Goal: Task Accomplishment & Management: Use online tool/utility

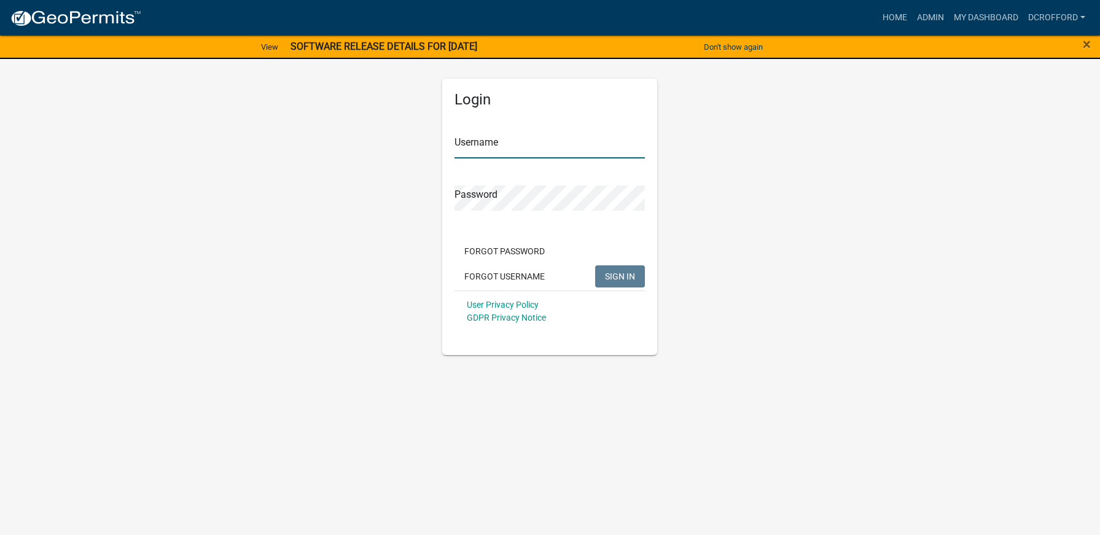
type input "dcrofford"
click at [625, 279] on span "SIGN IN" at bounding box center [620, 276] width 30 height 10
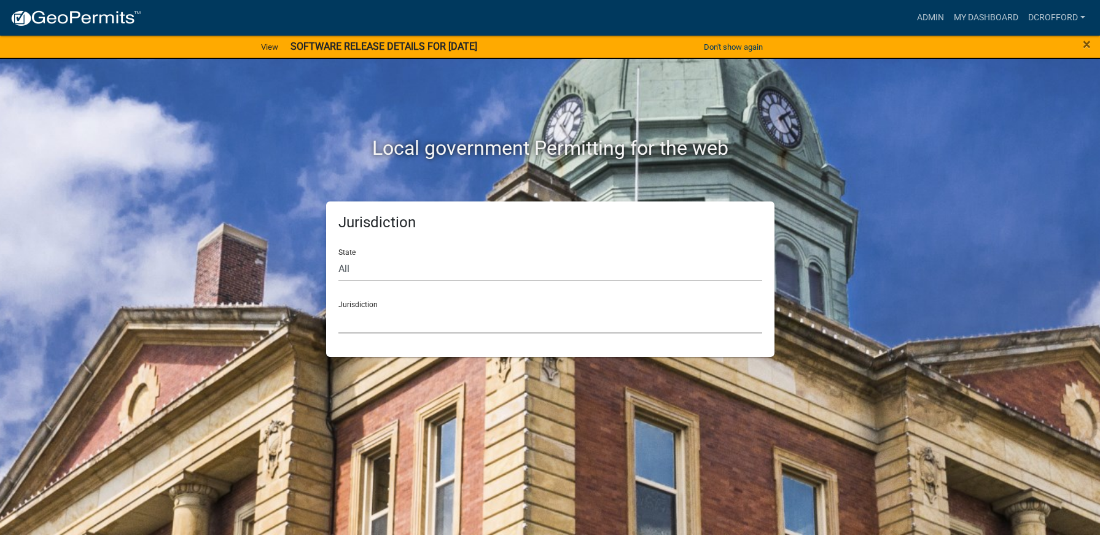
click at [380, 318] on select "Custer County, Colorado Carroll County, Georgia Cook County, Georgia Crawford C…" at bounding box center [551, 320] width 424 height 25
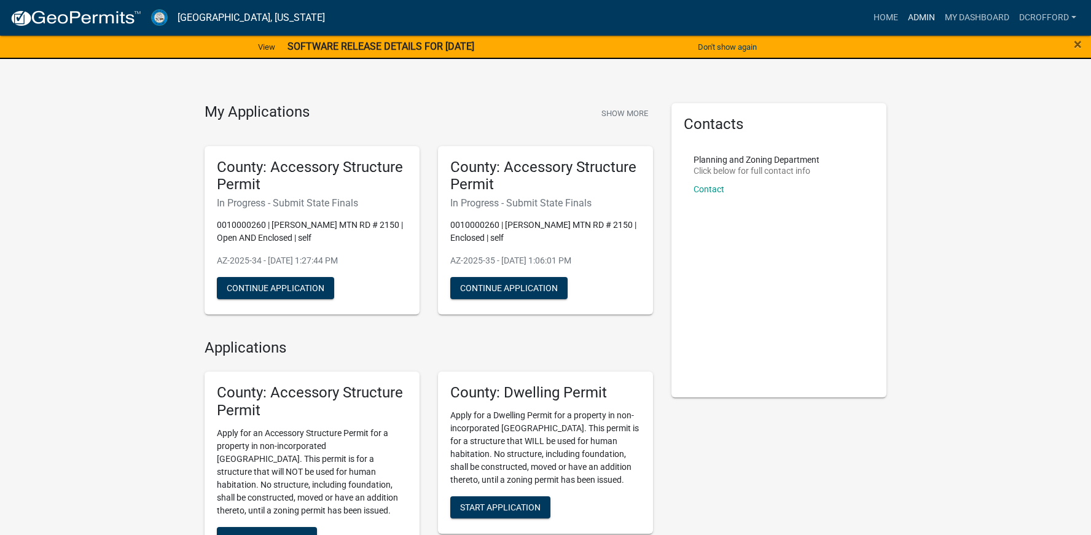
click at [914, 19] on link "Admin" at bounding box center [921, 17] width 37 height 23
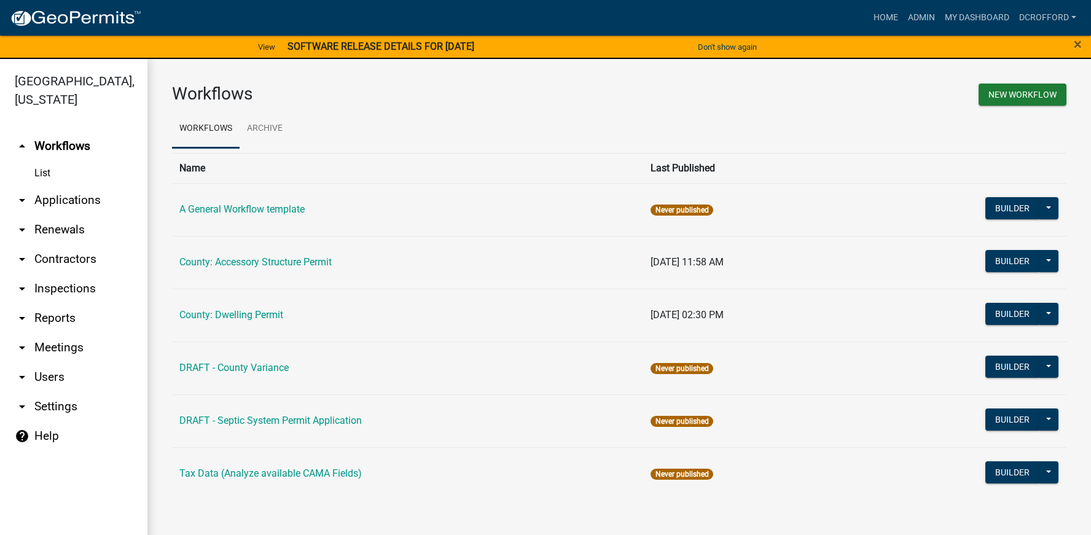
click at [88, 193] on link "arrow_drop_down Applications" at bounding box center [73, 200] width 147 height 29
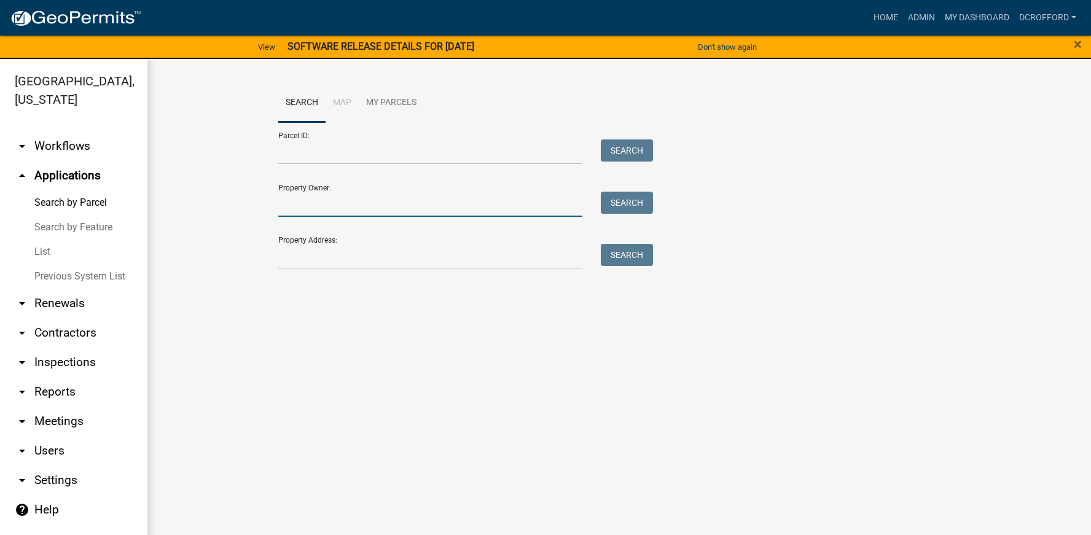
click at [353, 205] on input "Property Owner:" at bounding box center [430, 204] width 304 height 25
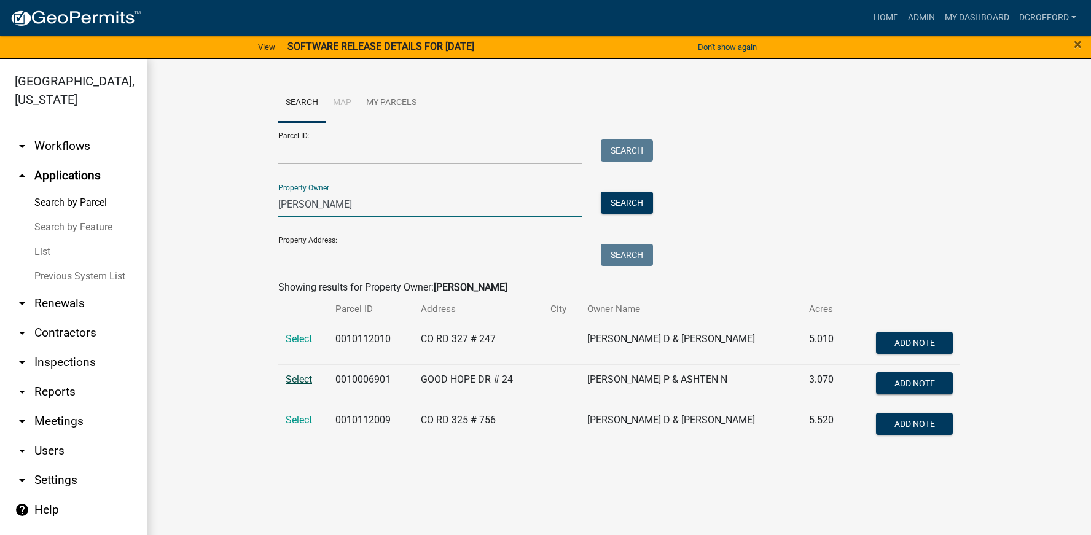
type input "hutton"
click at [298, 381] on span "Select" at bounding box center [299, 380] width 26 height 12
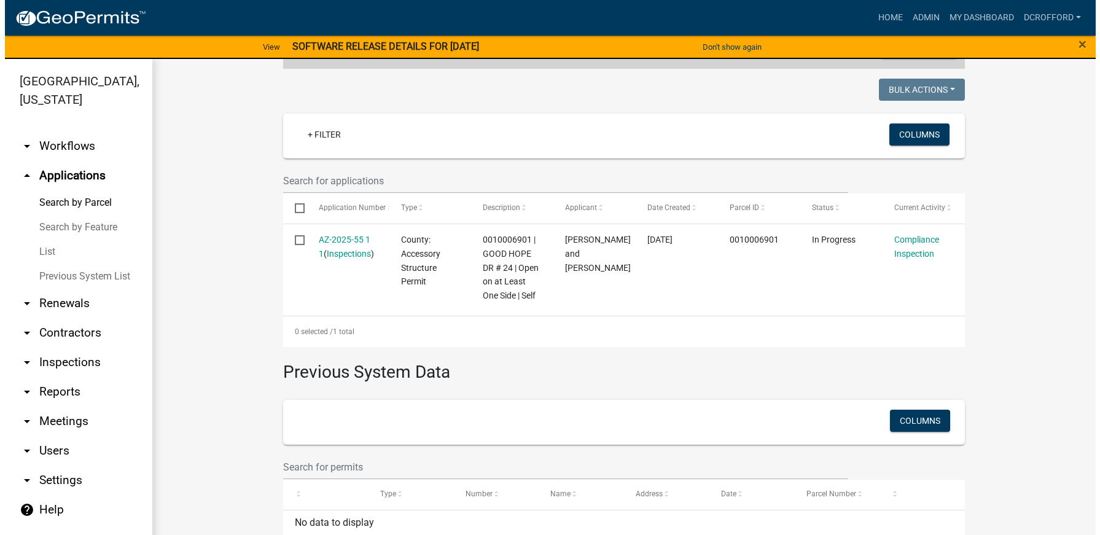
scroll to position [343, 0]
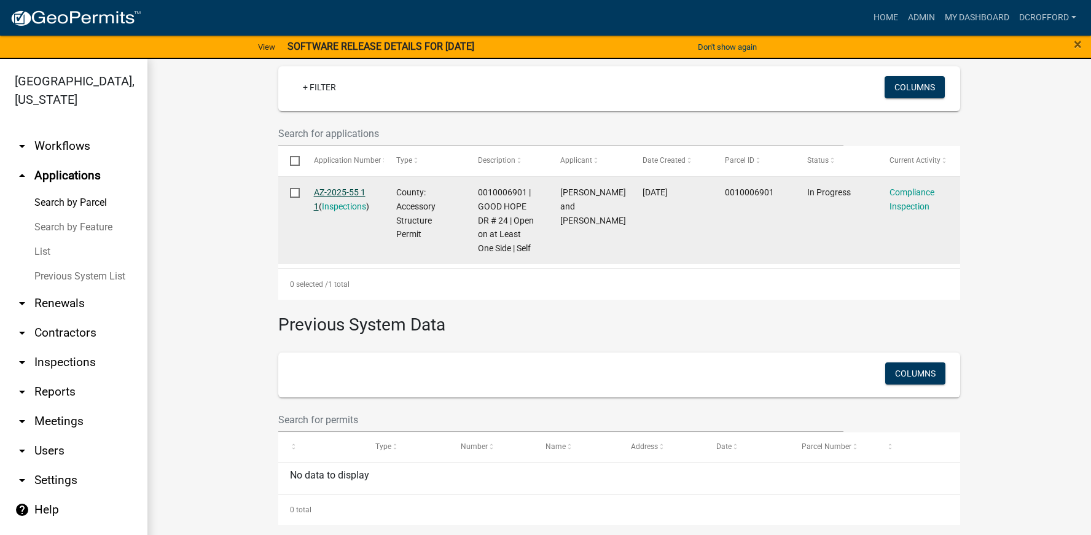
click at [318, 192] on link "AZ-2025-55 1 1" at bounding box center [340, 199] width 52 height 24
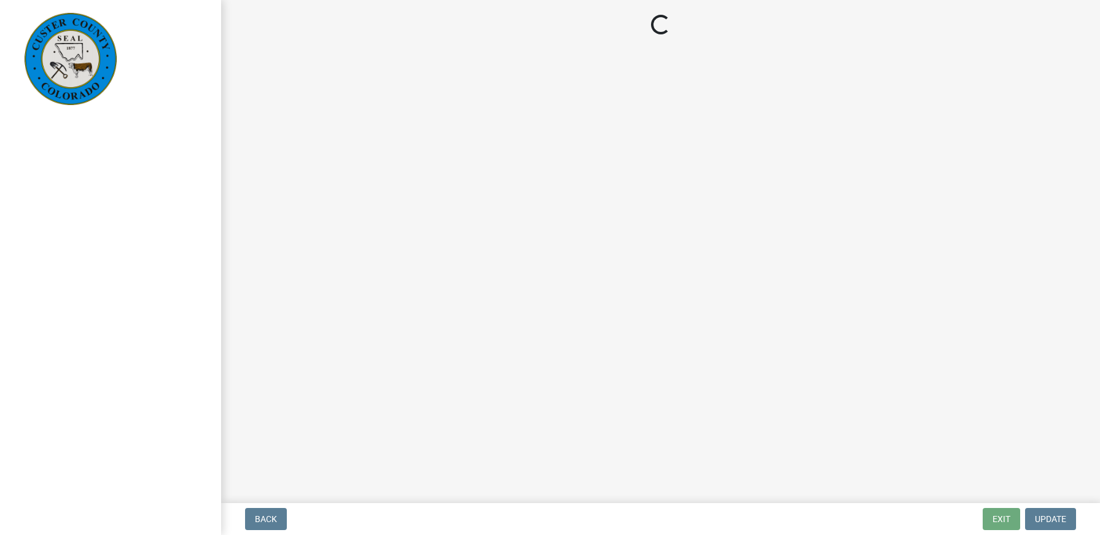
select select "cd09b013-b94f-4524-a046-a3f04ce1867e"
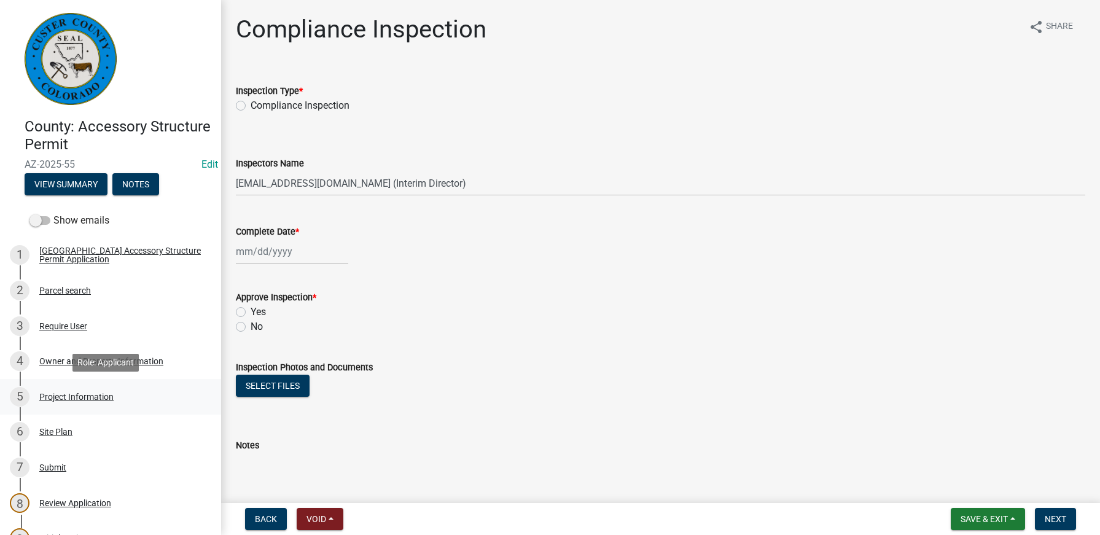
click at [68, 395] on div "Project Information" at bounding box center [76, 397] width 74 height 9
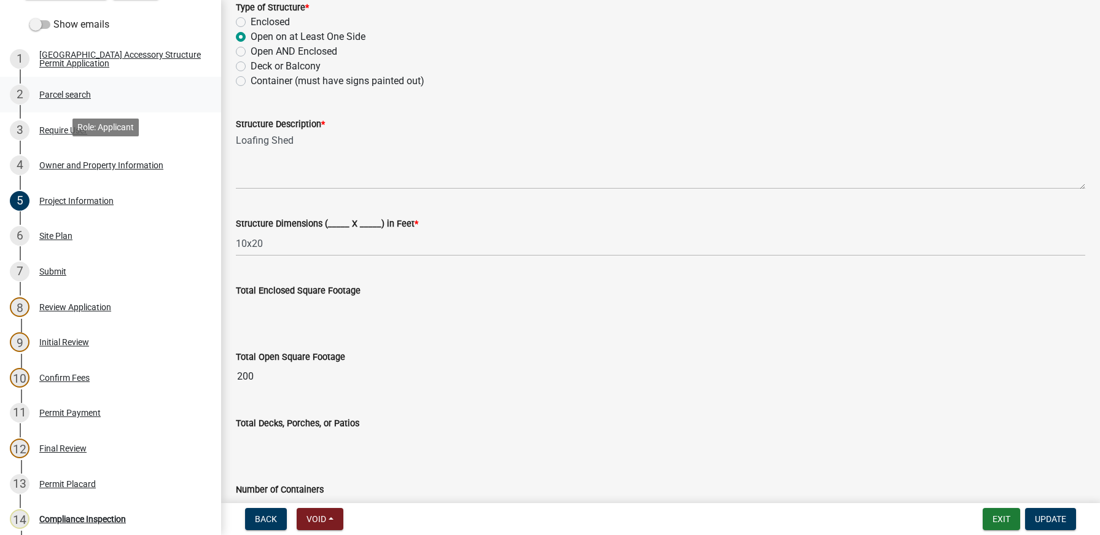
scroll to position [246, 0]
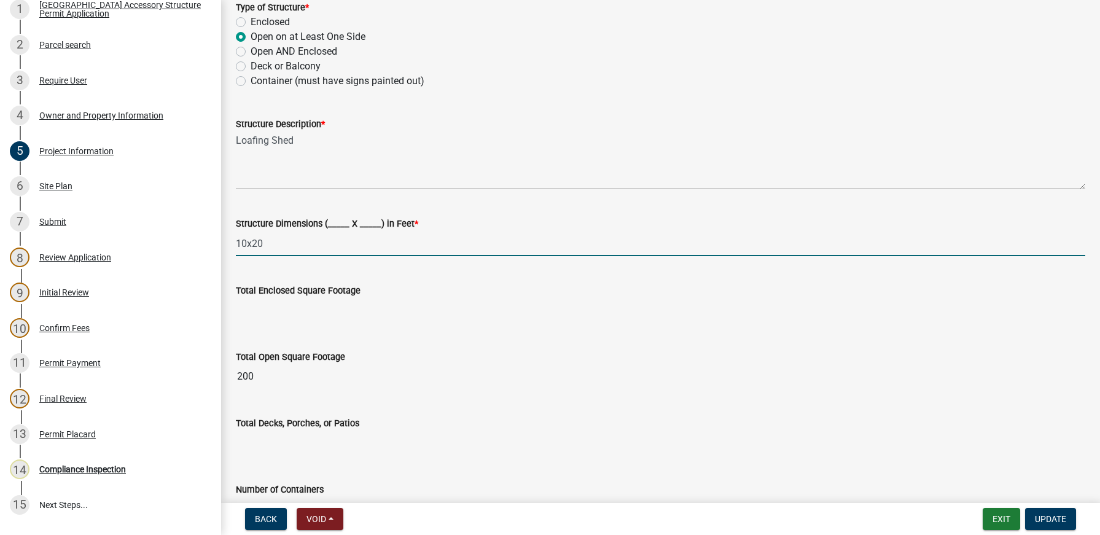
click at [292, 252] on input "10x20" at bounding box center [661, 243] width 850 height 25
type input "10x20"
click at [297, 252] on input "10x20" at bounding box center [661, 243] width 850 height 25
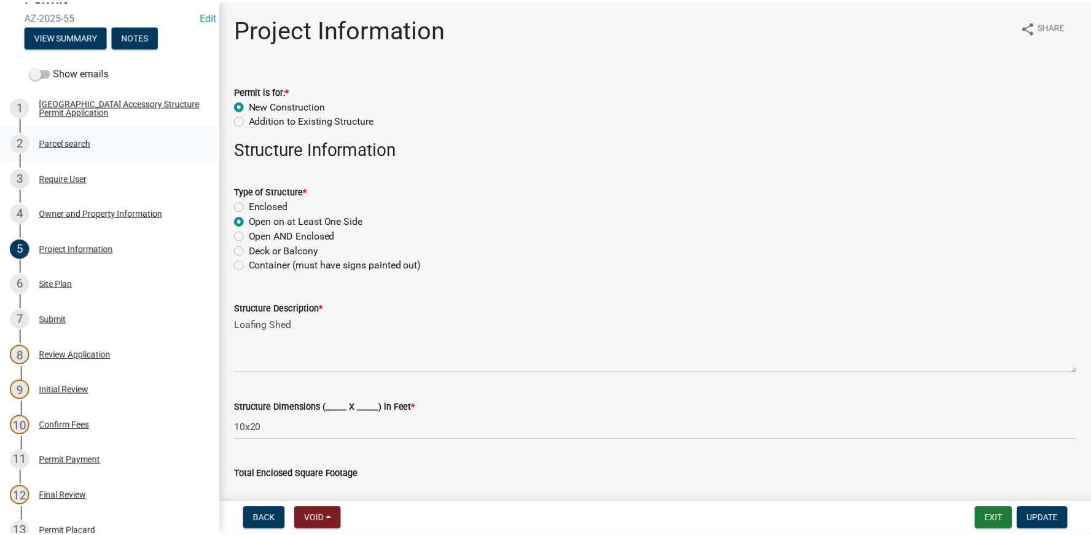
scroll to position [0, 0]
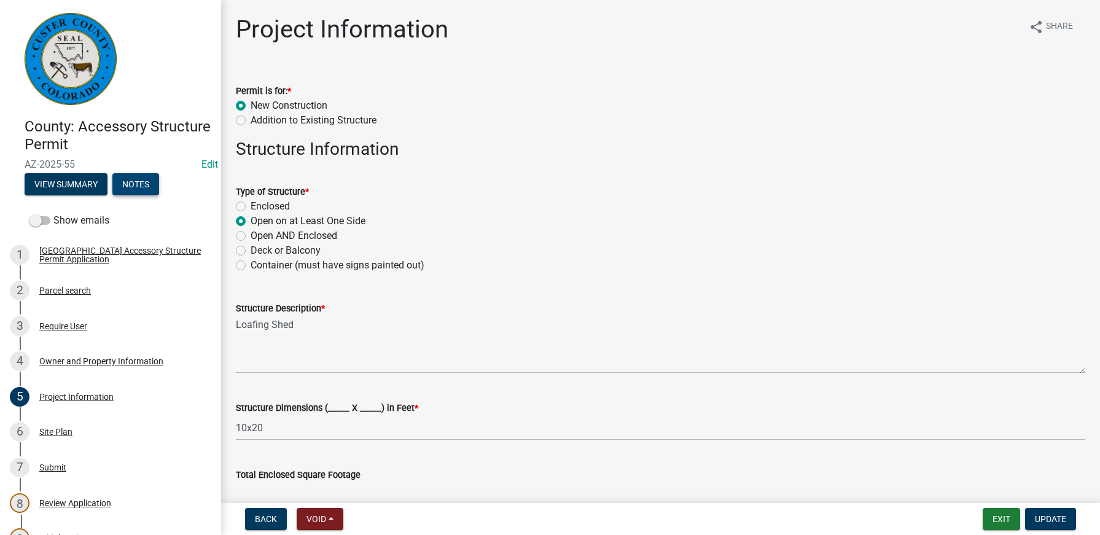
click at [144, 189] on button "Notes" at bounding box center [135, 184] width 47 height 22
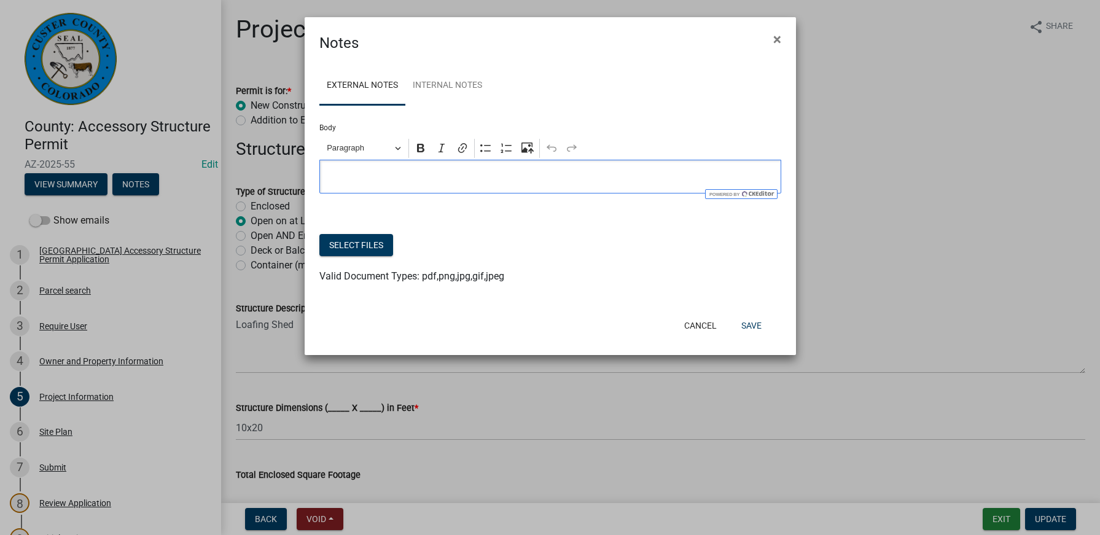
click at [413, 175] on p "Editor editing area: main. Press Alt+0 for help." at bounding box center [550, 177] width 449 height 15
click at [436, 79] on link "Internal Notes" at bounding box center [447, 85] width 84 height 39
click at [394, 178] on p "Editor editing area: main. Press Alt+0 for help." at bounding box center [550, 177] width 449 height 15
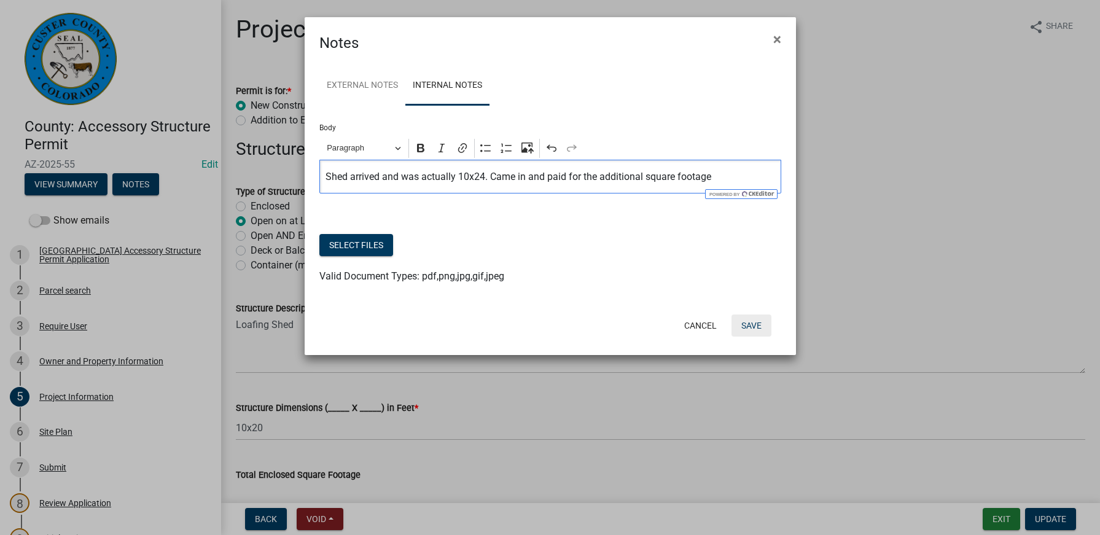
click at [753, 326] on button "Save" at bounding box center [752, 326] width 40 height 22
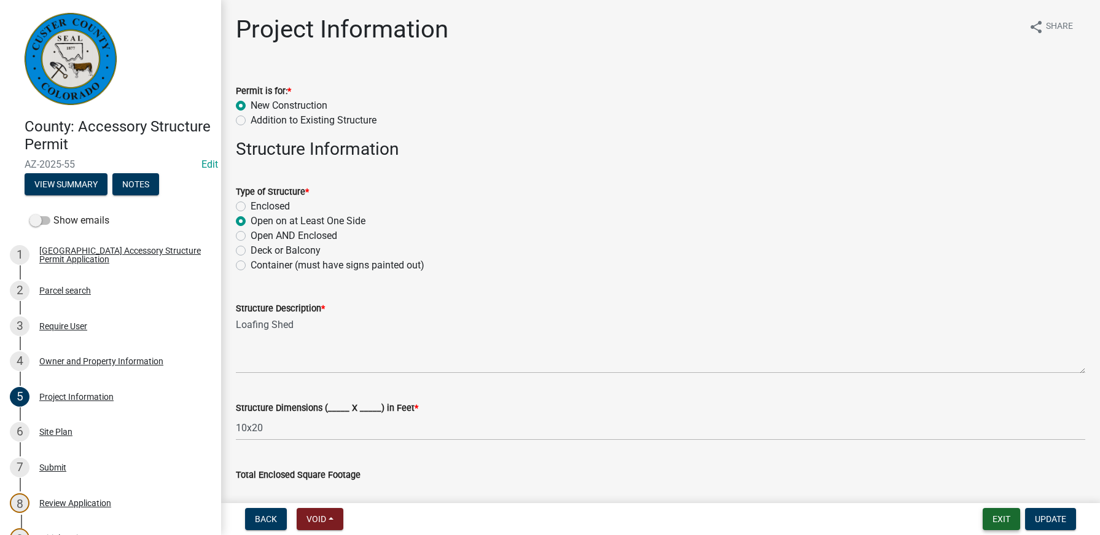
click at [1008, 526] on button "Exit" at bounding box center [1001, 519] width 37 height 22
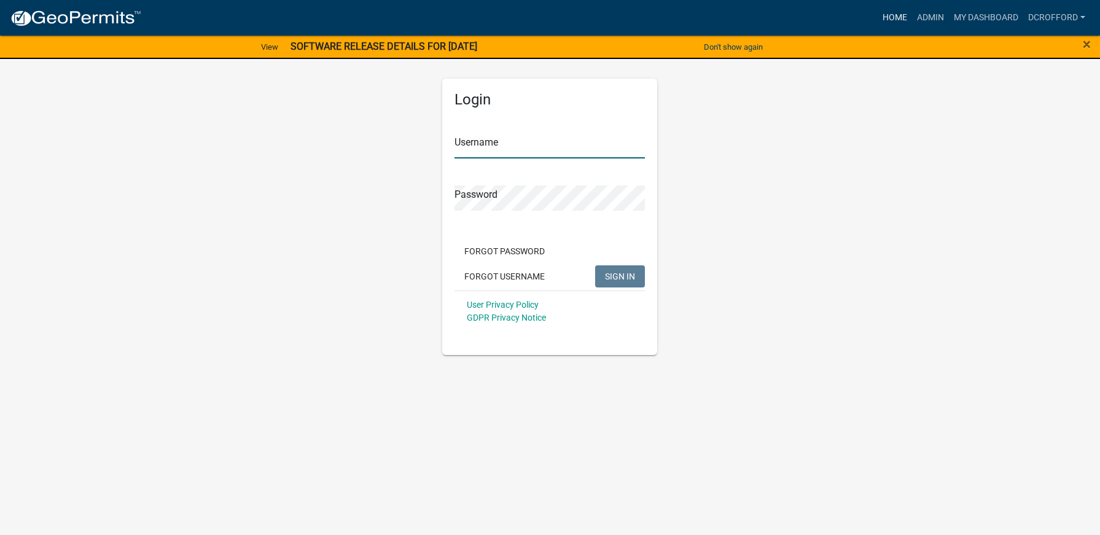
type input "dcrofford"
click at [890, 21] on link "Home" at bounding box center [895, 17] width 34 height 23
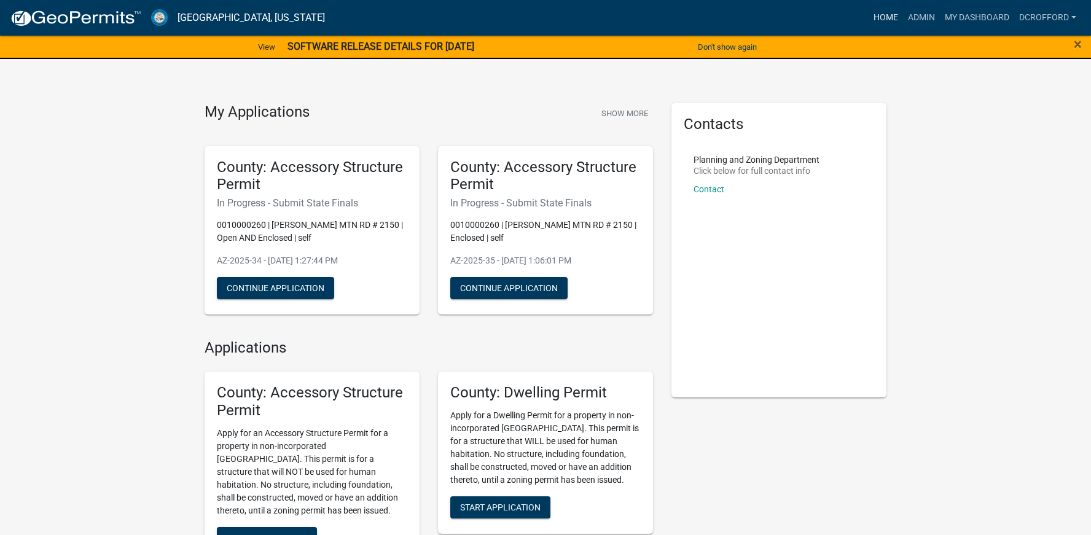
click at [882, 15] on link "Home" at bounding box center [886, 17] width 34 height 23
click at [1081, 43] on span "×" at bounding box center [1078, 44] width 8 height 17
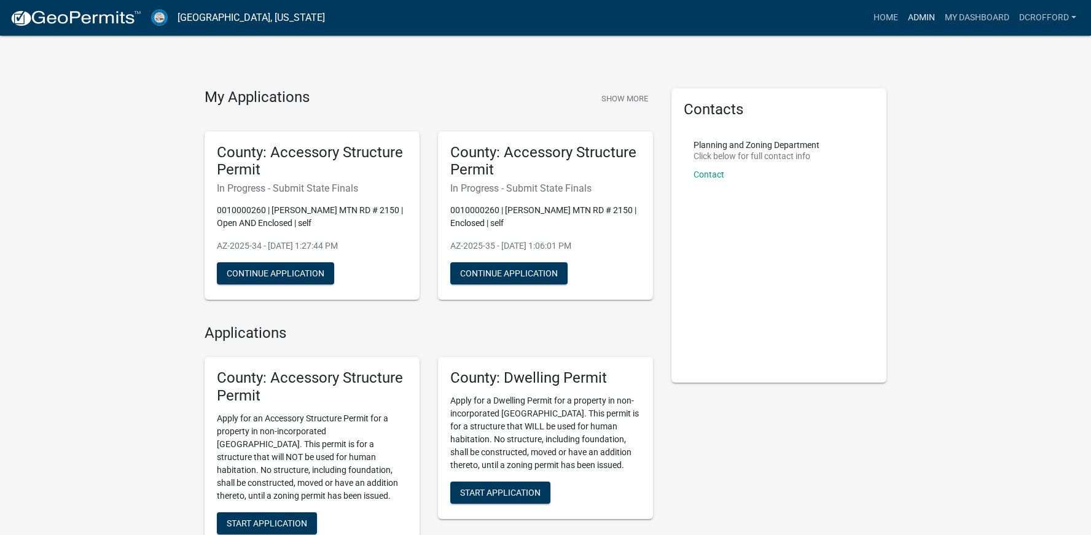
click at [923, 21] on link "Admin" at bounding box center [921, 17] width 37 height 23
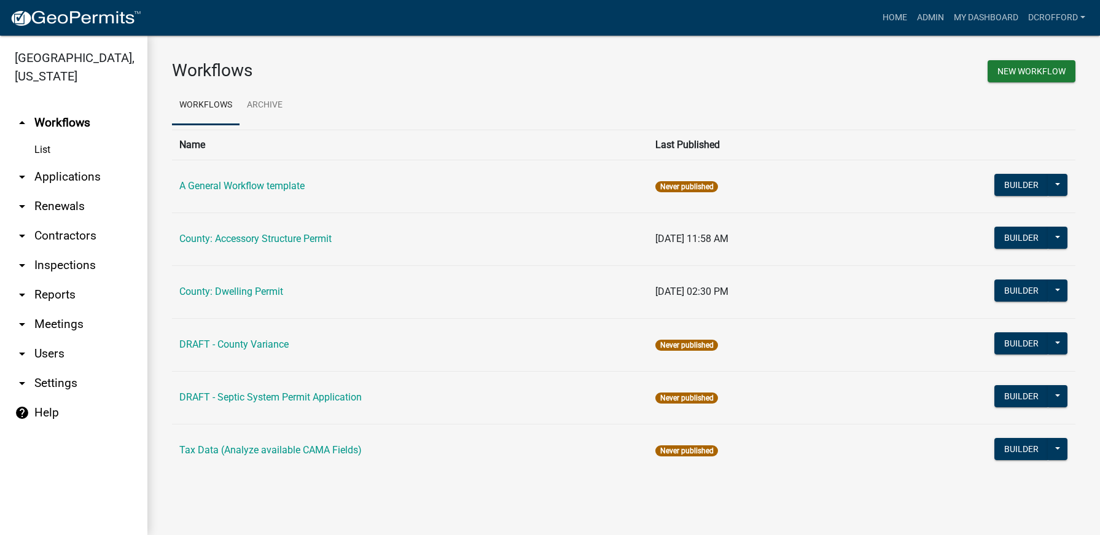
click at [55, 299] on link "arrow_drop_down Reports" at bounding box center [73, 294] width 147 height 29
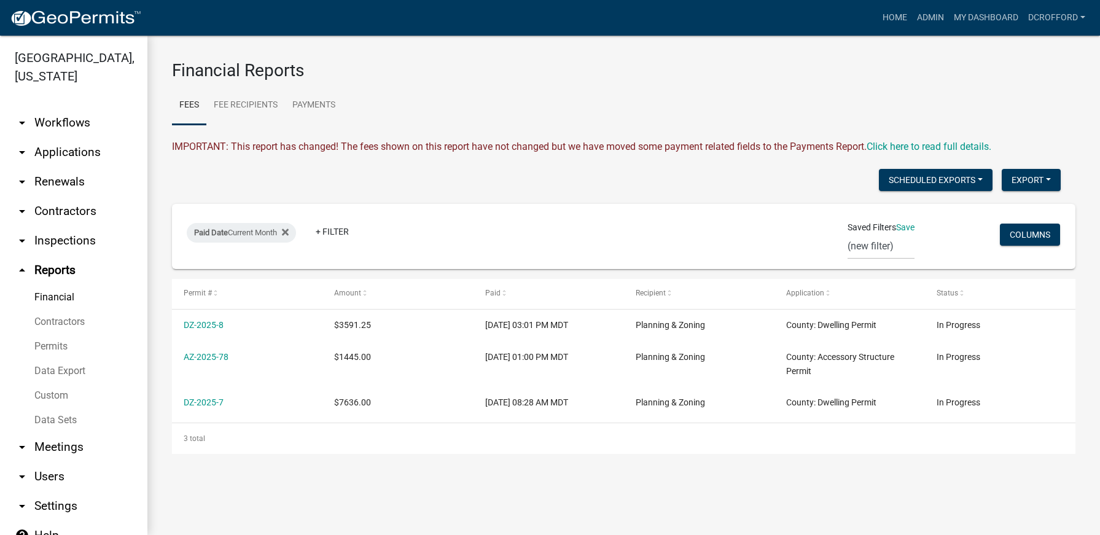
click at [58, 372] on link "Data Export" at bounding box center [73, 371] width 147 height 25
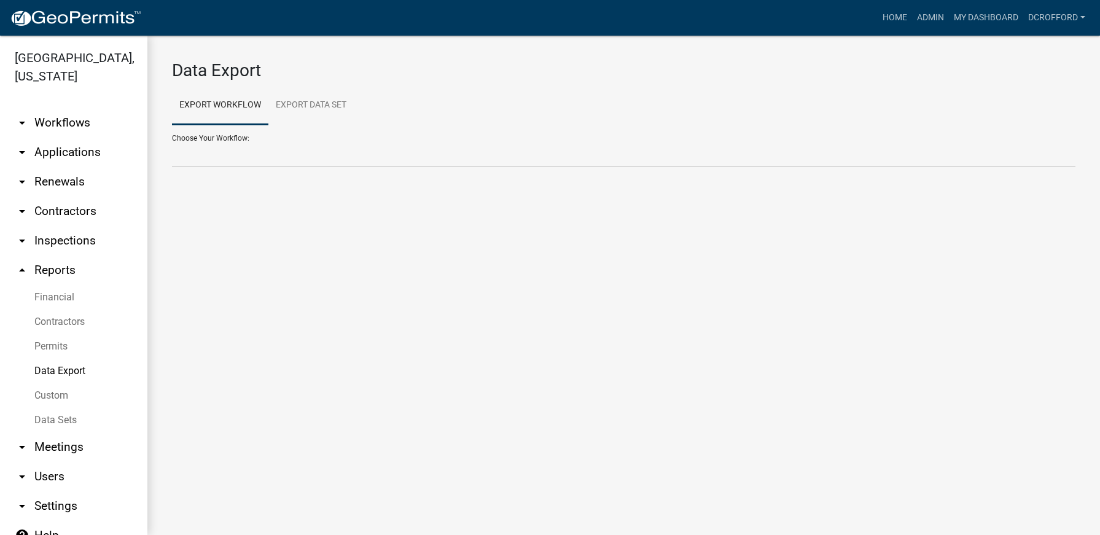
click at [222, 141] on div "Choose Your Workflow: Contractors County: Accessory Structure Permit County: Dw…" at bounding box center [624, 146] width 904 height 42
click at [225, 160] on select "Contractors County: Accessory Structure Permit County: Dwelling Permit" at bounding box center [624, 154] width 904 height 25
select select "2: Object"
click at [172, 142] on select "Contractors County: Accessory Structure Permit County: Dwelling Permit" at bounding box center [624, 154] width 904 height 25
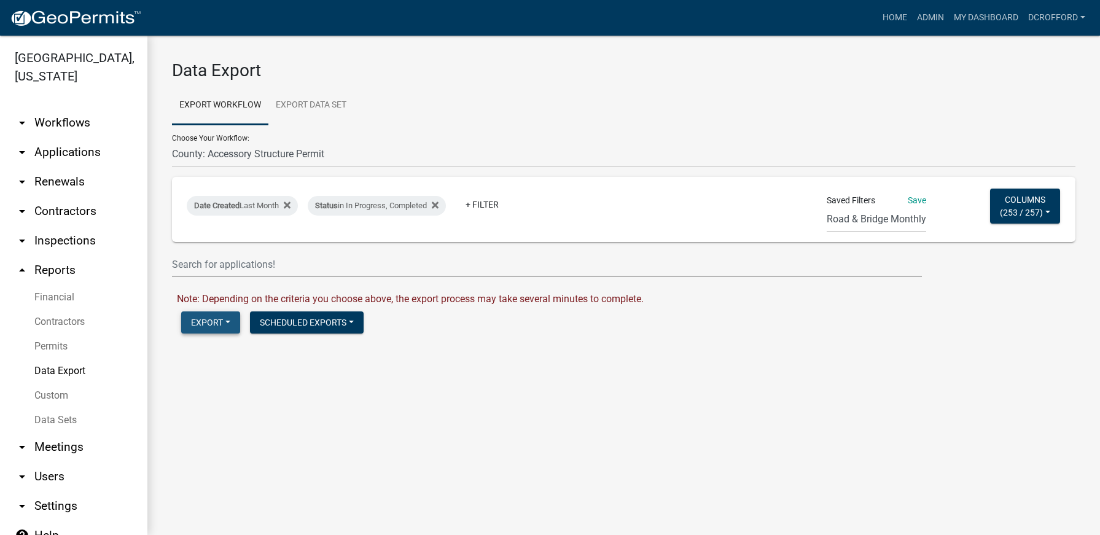
click at [203, 322] on button "Export" at bounding box center [210, 322] width 59 height 22
click at [224, 356] on button "Excel Format (.xlsx)" at bounding box center [243, 354] width 125 height 29
click at [262, 354] on link "Download County: Accessory Structure Permit.xlsx" at bounding box center [286, 349] width 219 height 12
click at [264, 206] on div "Date Created Last Month" at bounding box center [242, 206] width 111 height 20
select select "previous_1_months"
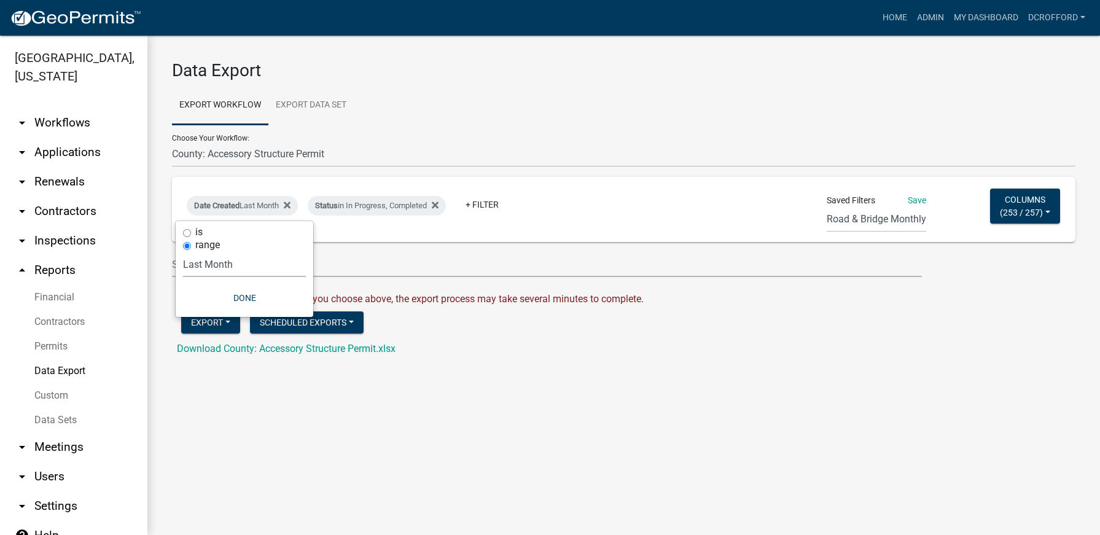
click at [232, 269] on select "[DATE] [DATE] Current Week Previous Week Current Month Last Month Current Calen…" at bounding box center [244, 264] width 123 height 25
click at [183, 252] on select "[DATE] [DATE] Current Week Previous Week Current Month Last Month Current Calen…" at bounding box center [244, 264] width 123 height 25
click at [249, 292] on button "Done" at bounding box center [244, 298] width 123 height 22
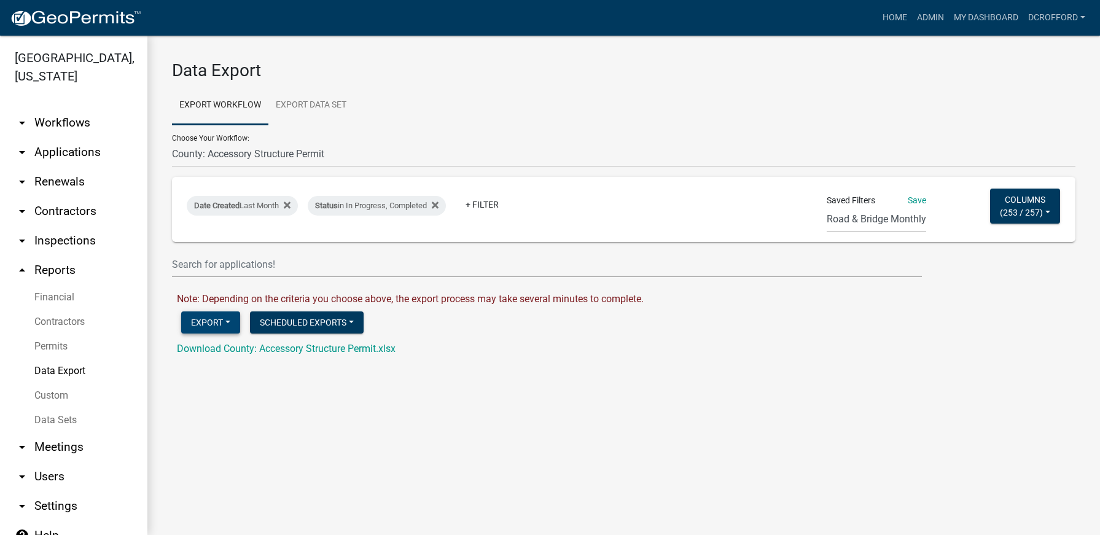
click at [216, 329] on button "Export" at bounding box center [210, 322] width 59 height 22
click at [215, 326] on button "Export" at bounding box center [210, 322] width 59 height 22
click at [217, 319] on button "Export" at bounding box center [210, 322] width 59 height 22
click at [229, 380] on label "CSV Format (.csv)" at bounding box center [235, 382] width 79 height 10
click at [230, 350] on link "Download County: Accessory Structure Permit.csv" at bounding box center [285, 349] width 216 height 12
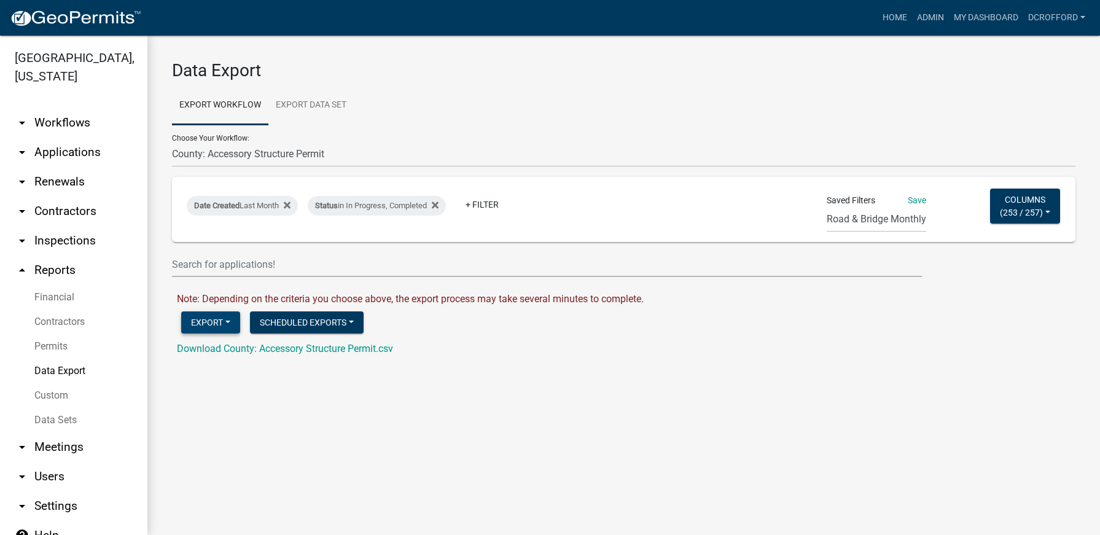
click at [214, 322] on button "Export" at bounding box center [210, 322] width 59 height 22
click at [223, 349] on button "Excel Format (.xlsx)" at bounding box center [243, 354] width 125 height 29
click at [224, 346] on link "Download County: Accessory Structure Permit.xlsx" at bounding box center [286, 349] width 219 height 12
click at [235, 152] on select "Contractors County: Accessory Structure Permit County: Dwelling Permit" at bounding box center [624, 154] width 904 height 25
select select "3: Object"
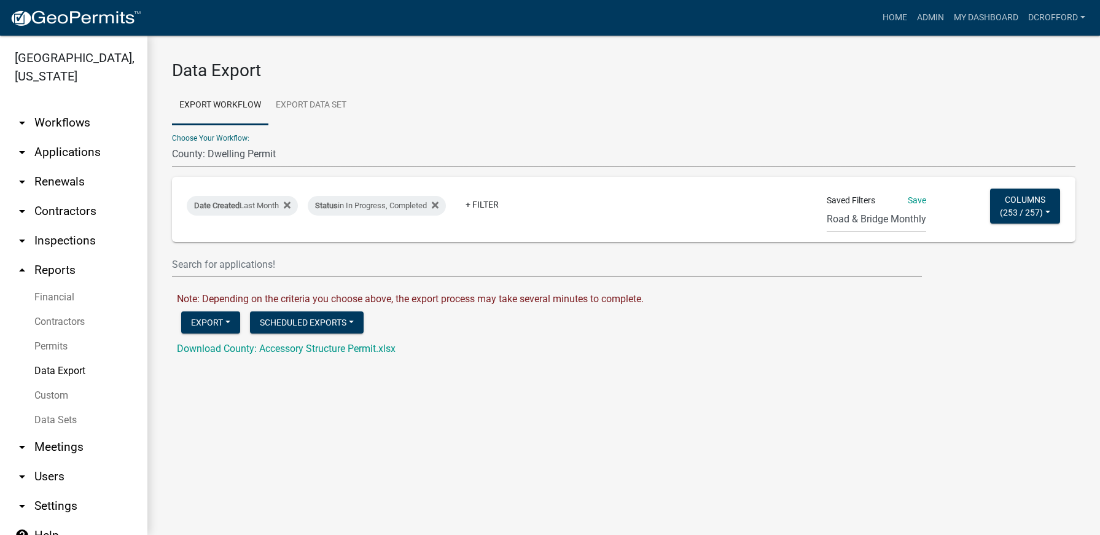
click at [172, 142] on select "Contractors County: Accessory Structure Permit County: Dwelling Permit" at bounding box center [624, 154] width 904 height 25
click at [211, 329] on button "Export" at bounding box center [210, 322] width 59 height 22
click at [237, 359] on button "Excel Format (.xlsx)" at bounding box center [243, 354] width 125 height 29
click at [238, 349] on link "Download County: Dwelling Permit.xlsx" at bounding box center [262, 349] width 170 height 12
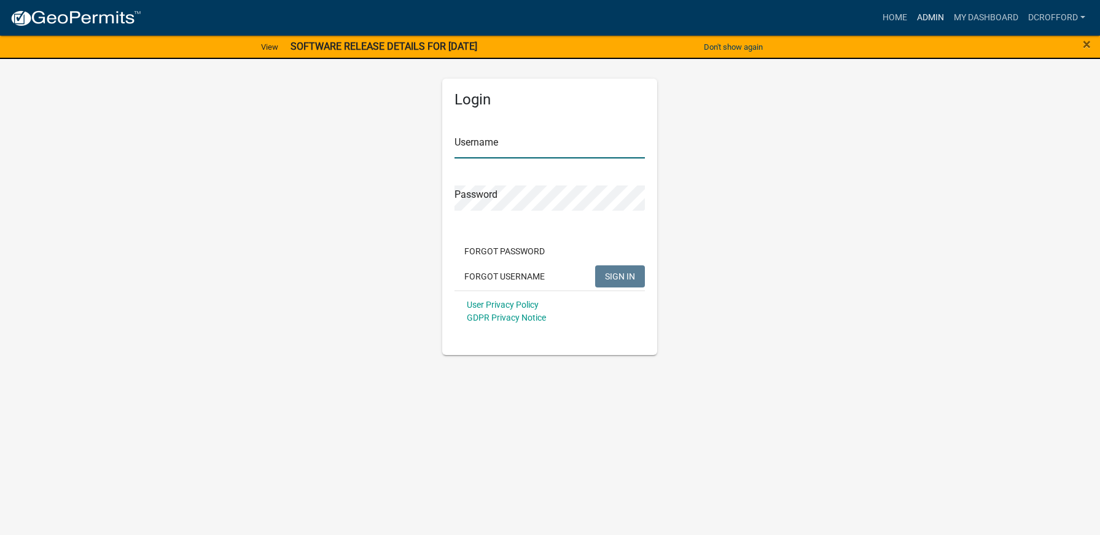
type input "dcrofford"
click at [929, 17] on link "Admin" at bounding box center [930, 17] width 37 height 23
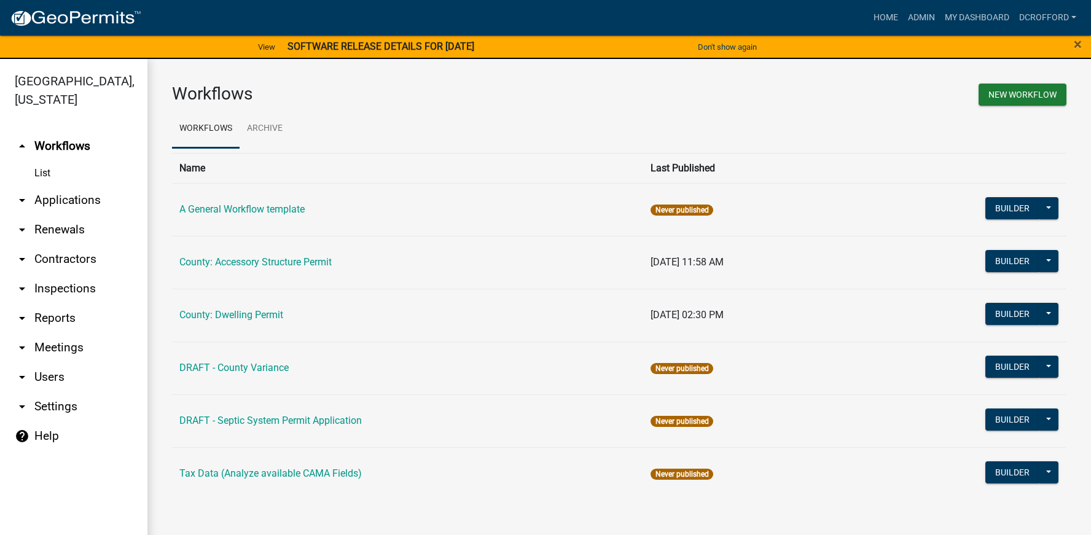
scroll to position [15, 0]
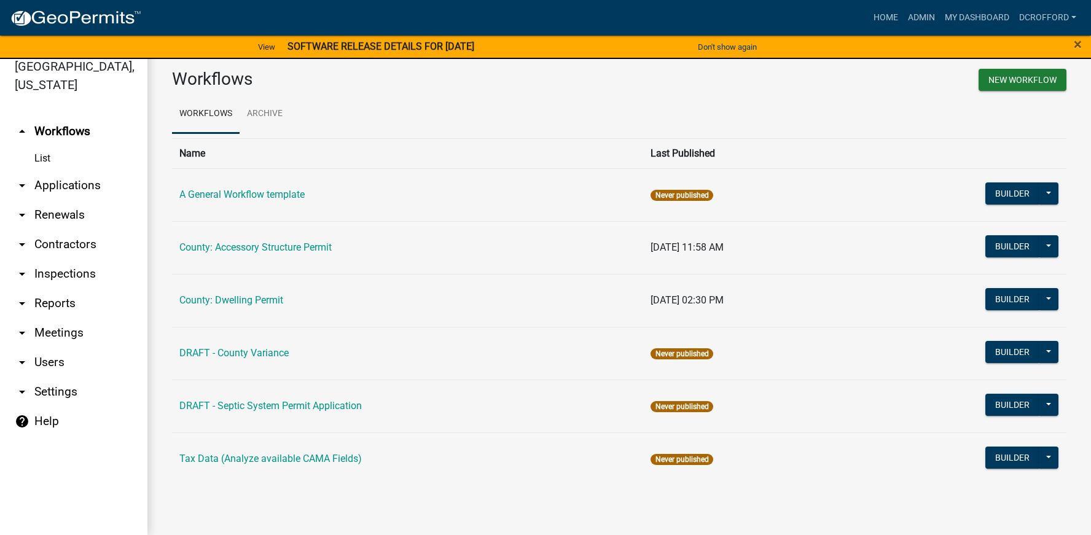
click at [43, 182] on link "arrow_drop_down Applications" at bounding box center [73, 185] width 147 height 29
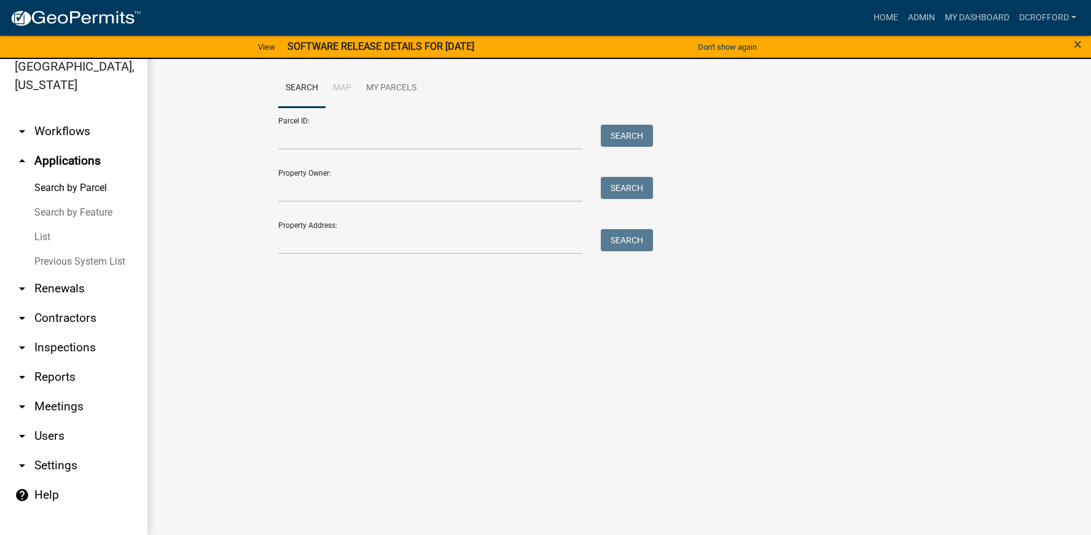
click at [34, 232] on link "List" at bounding box center [73, 237] width 147 height 25
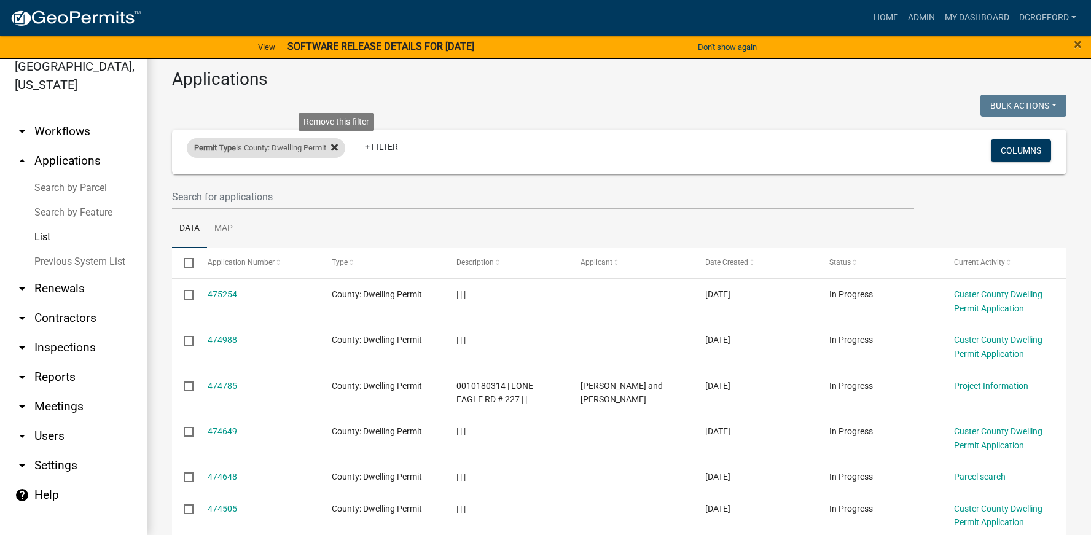
click at [338, 146] on icon at bounding box center [334, 147] width 7 height 7
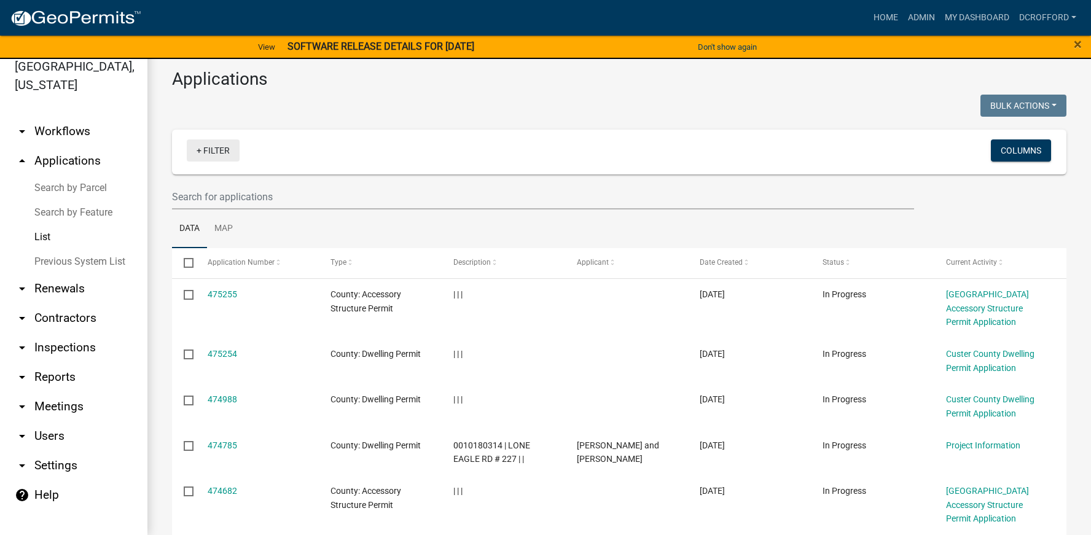
click at [214, 152] on link "+ Filter" at bounding box center [213, 150] width 53 height 22
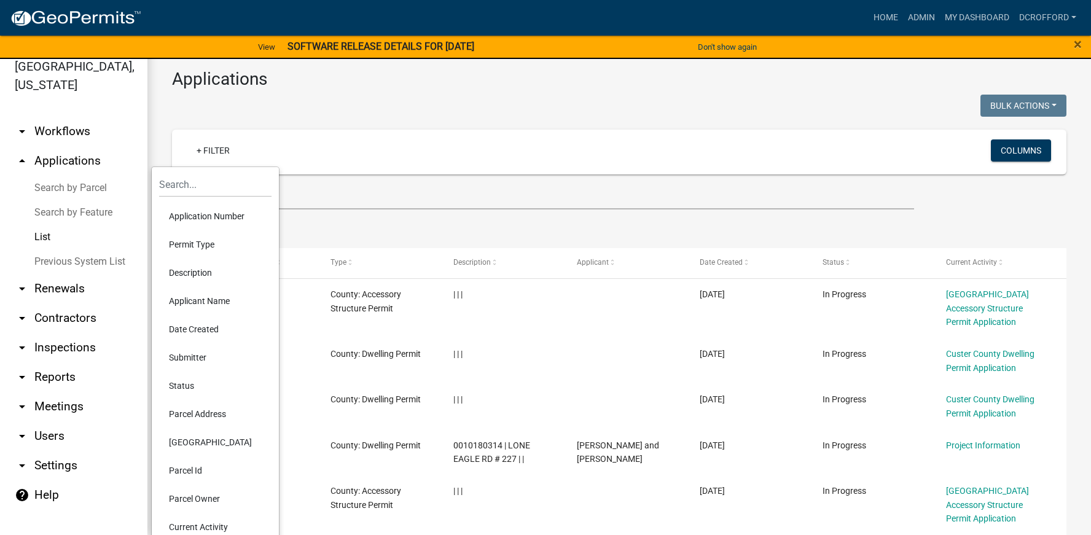
click at [203, 244] on li "Permit Type" at bounding box center [215, 244] width 112 height 28
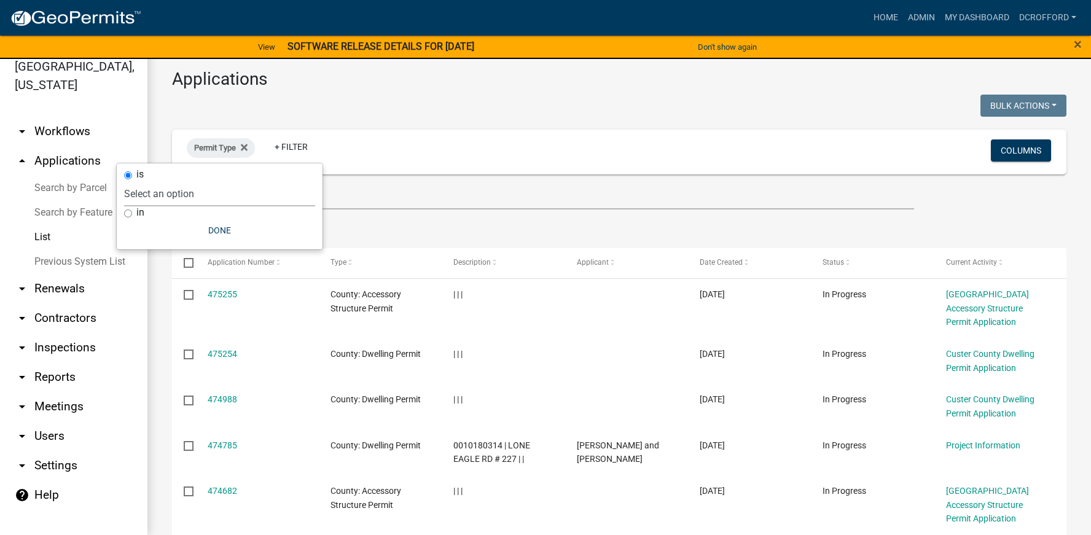
click at [177, 197] on select "Select an option A General Workflow template County: Accessory Structure Permit…" at bounding box center [219, 193] width 191 height 25
select select "b3d97b45-81eb-4f7e-8e80-2ec6bdc52e5a"
click at [192, 181] on select "Select an option A General Workflow template County: Accessory Structure Permit…" at bounding box center [219, 193] width 191 height 25
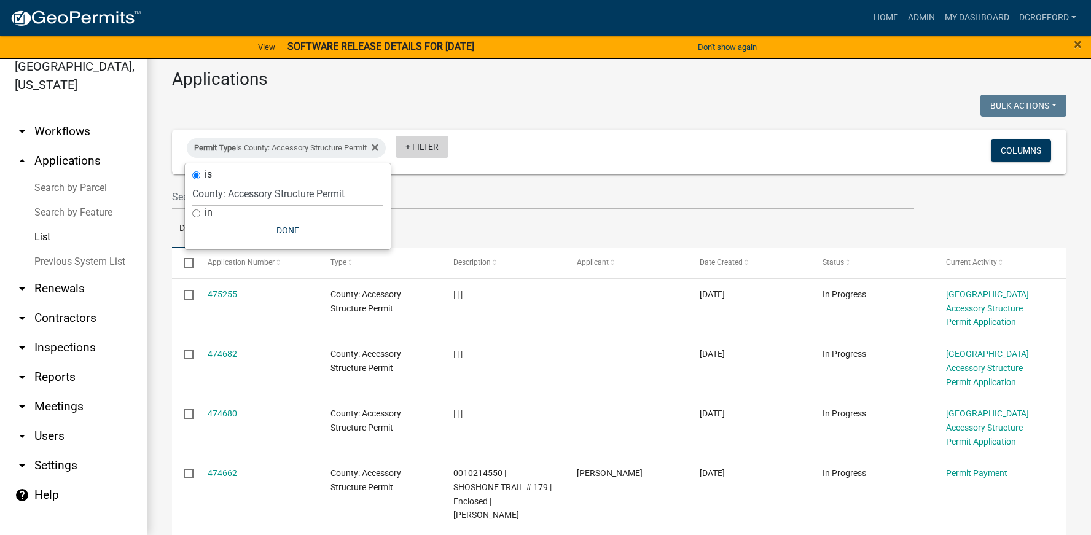
click at [429, 147] on link "+ Filter" at bounding box center [422, 147] width 53 height 22
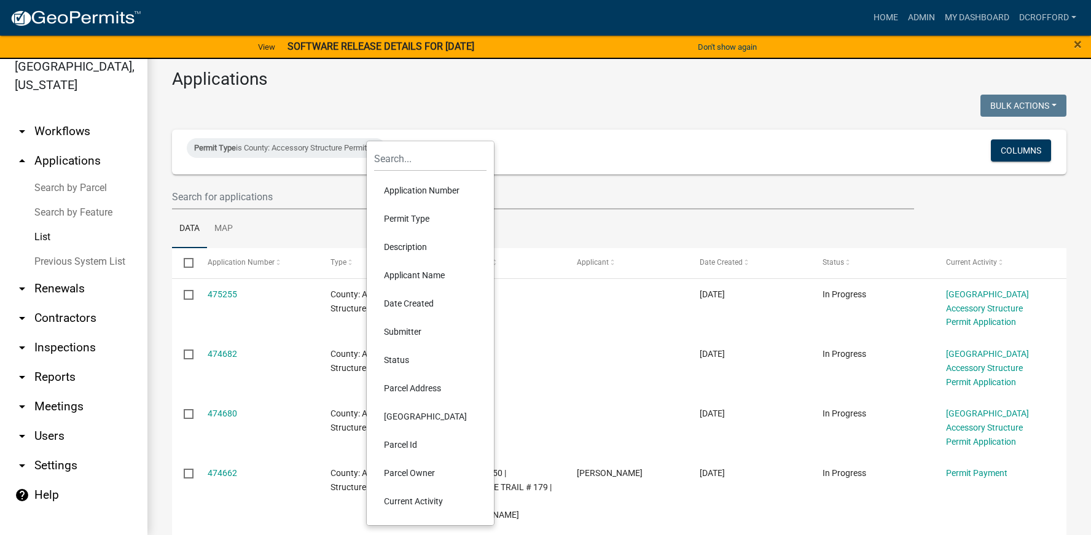
scroll to position [61, 0]
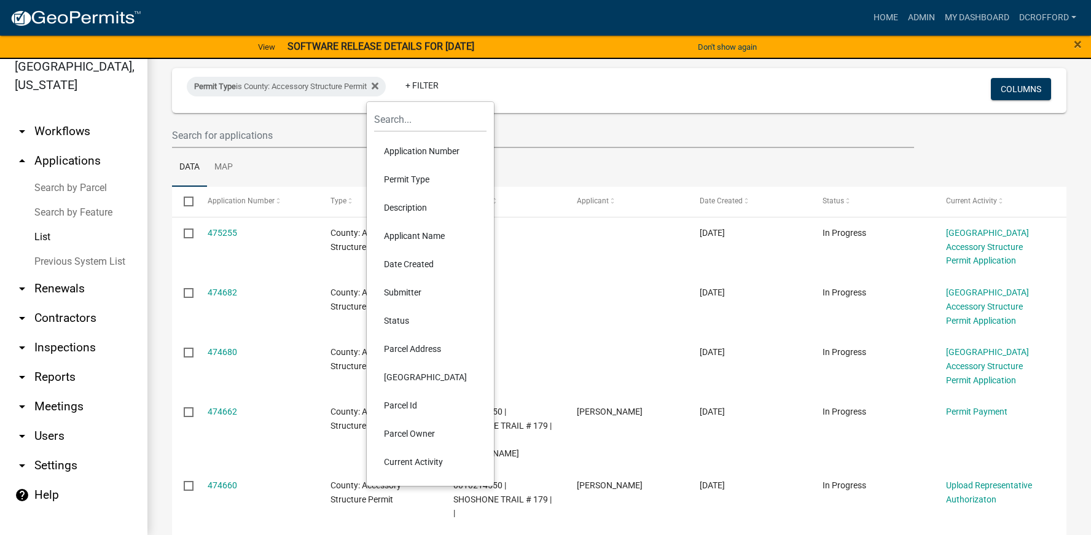
click at [418, 262] on li "Date Created" at bounding box center [430, 264] width 112 height 28
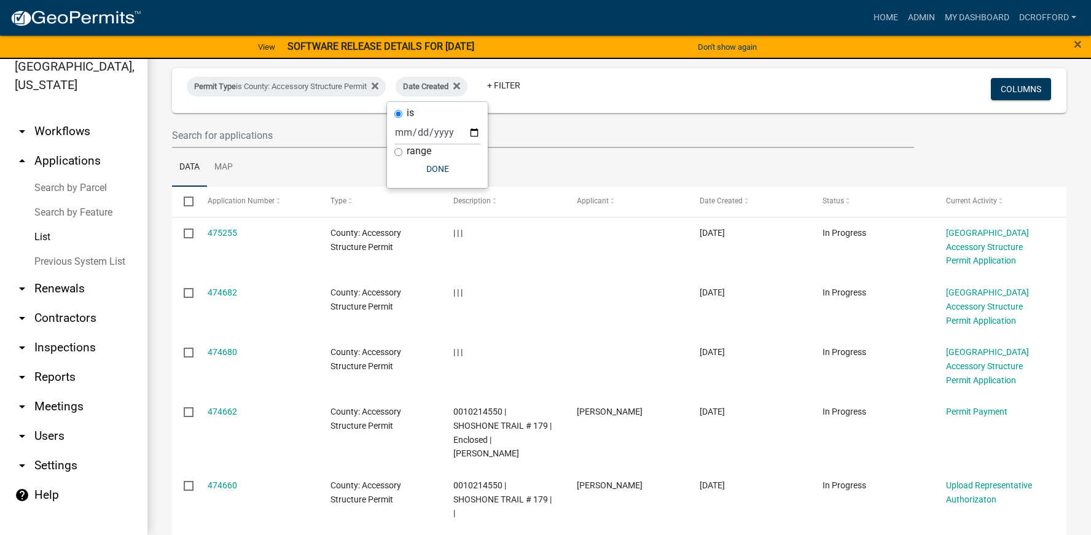
click at [401, 154] on input "range" at bounding box center [398, 152] width 8 height 8
radio input "true"
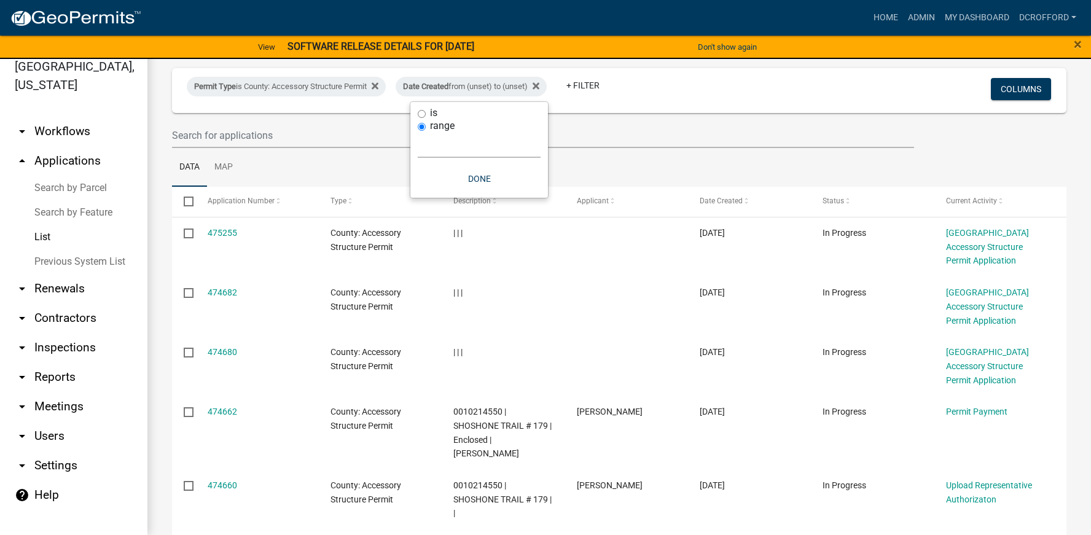
click at [439, 152] on select "[DATE] [DATE] Current Week Previous Week Current Month Last Month Current Calen…" at bounding box center [479, 145] width 123 height 25
select select "previous_1_months"
click at [418, 133] on select "[DATE] [DATE] Current Week Previous Week Current Month Last Month Current Calen…" at bounding box center [479, 145] width 123 height 25
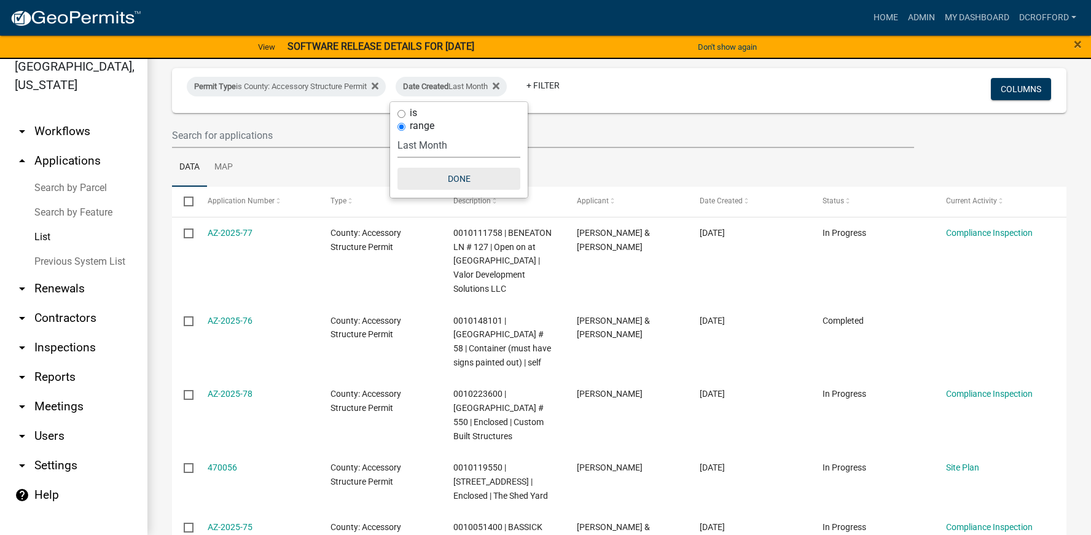
click at [450, 184] on button "Done" at bounding box center [458, 179] width 123 height 22
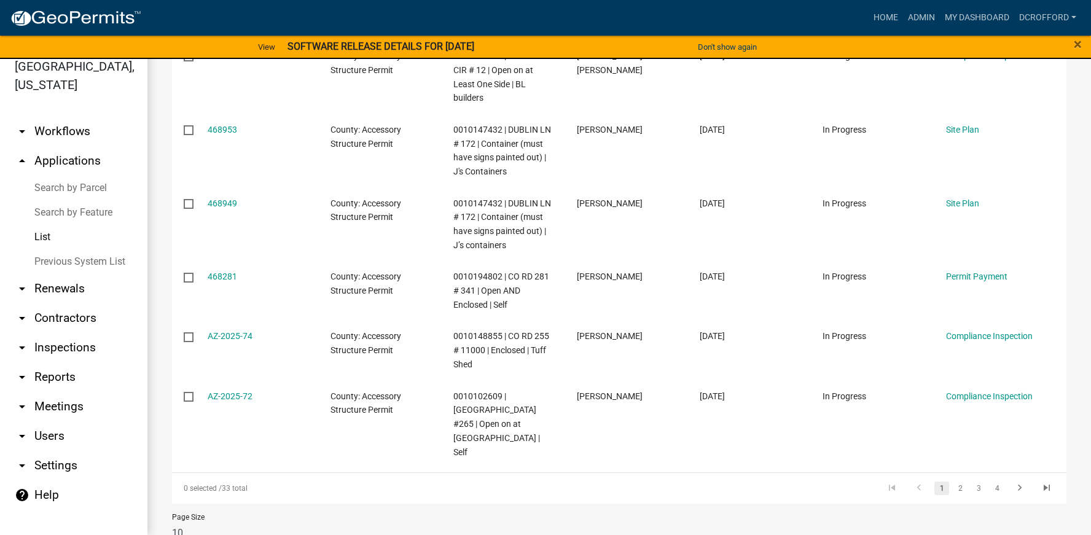
scroll to position [536, 0]
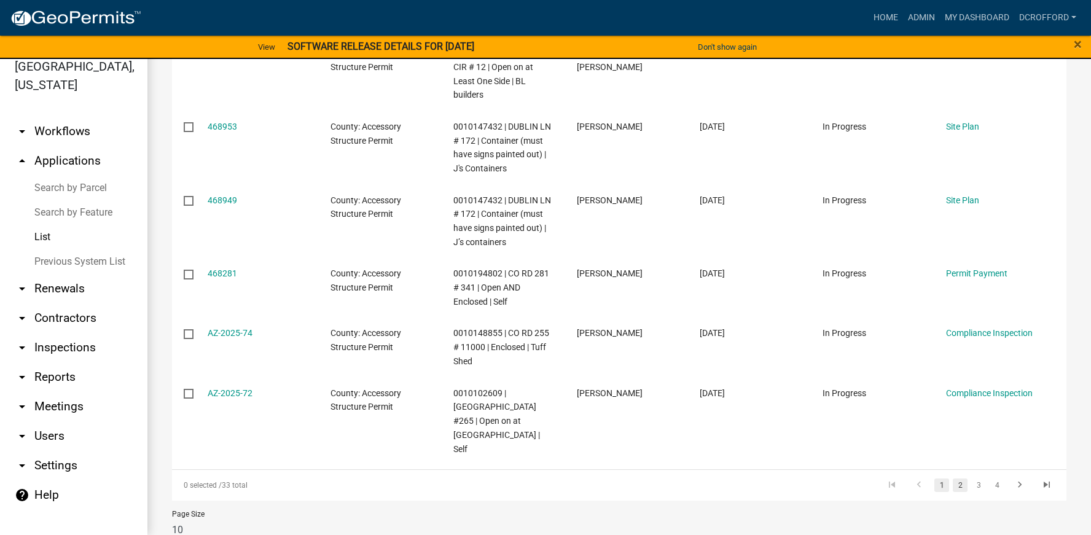
click at [953, 479] on link "2" at bounding box center [960, 486] width 15 height 14
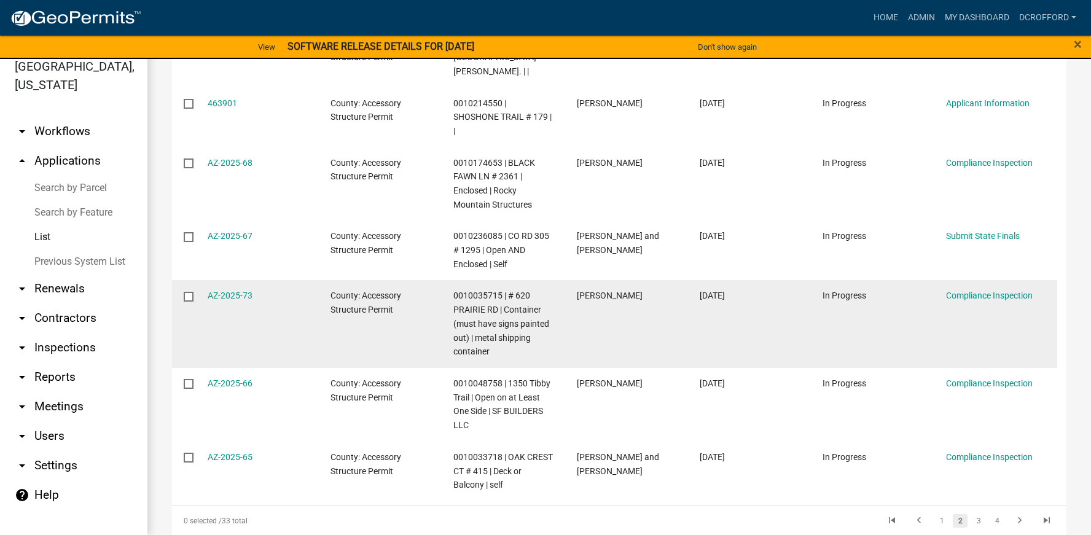
scroll to position [466, 0]
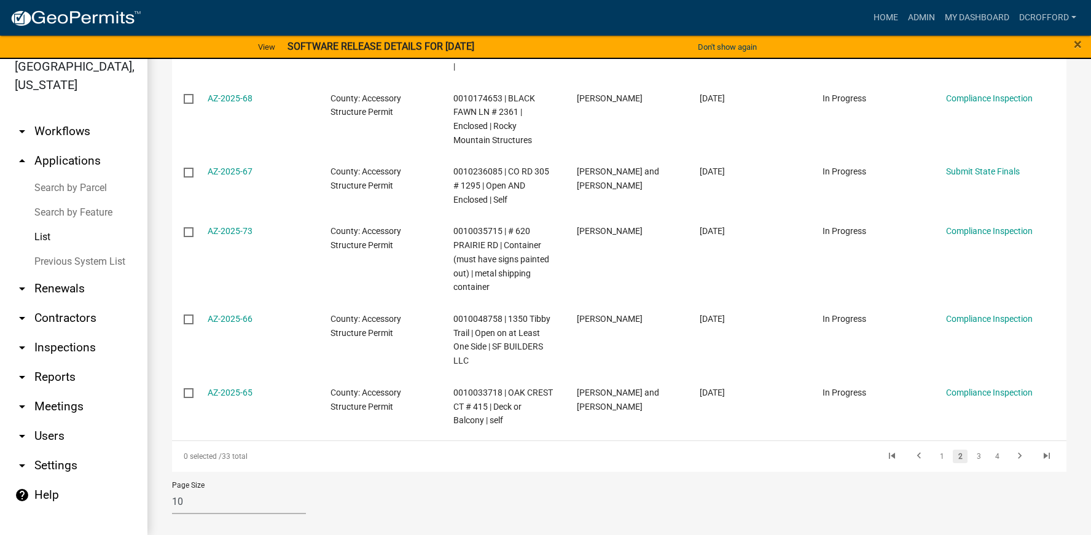
click at [228, 448] on div "0 selected / 33 total" at bounding box center [348, 456] width 353 height 31
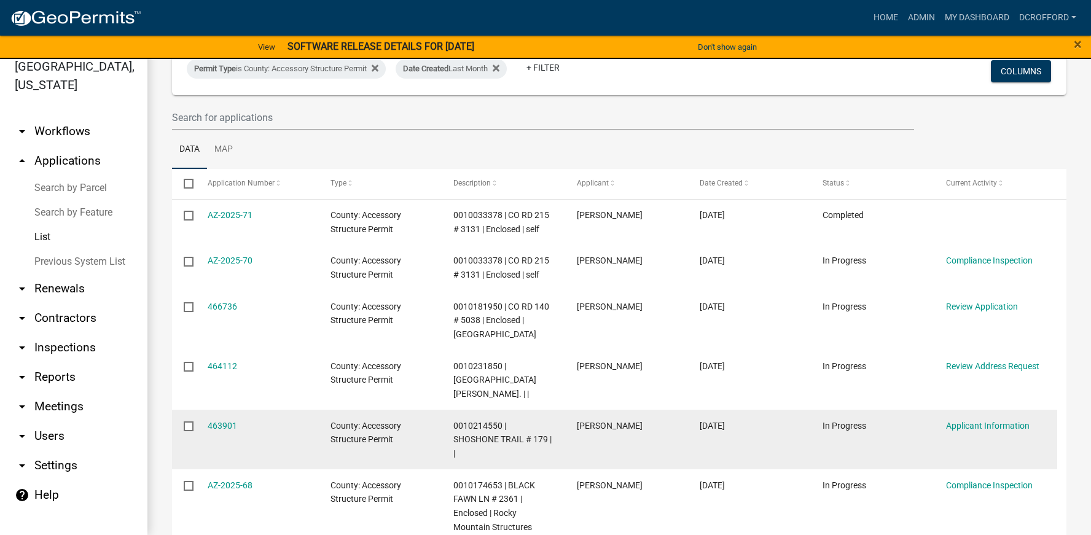
scroll to position [0, 0]
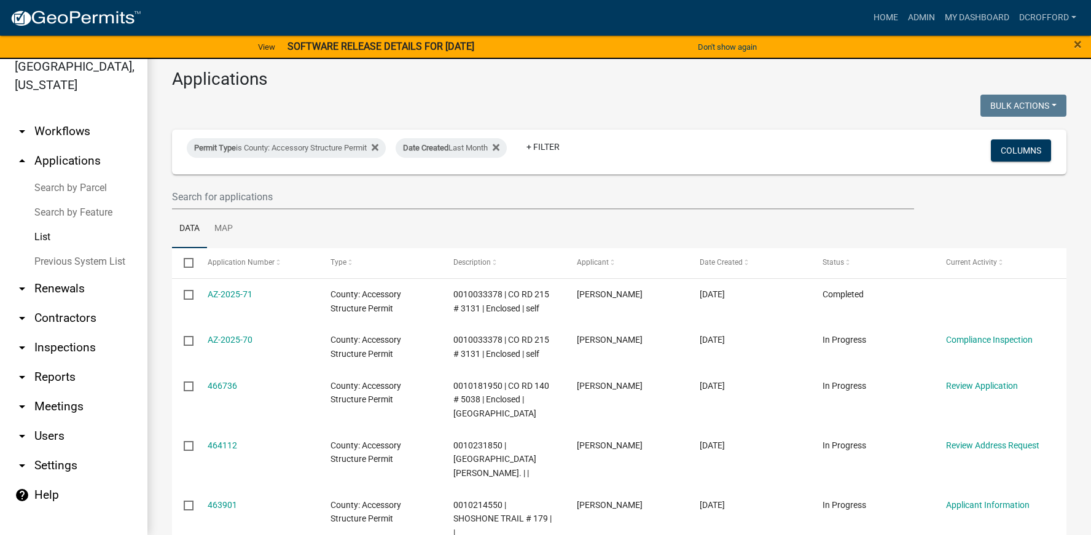
click at [295, 102] on div at bounding box center [391, 107] width 456 height 25
